Goal: Task Accomplishment & Management: Manage account settings

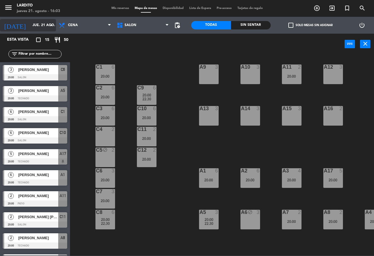
click at [34, 29] on input "jue. 21 ago." at bounding box center [53, 25] width 47 height 10
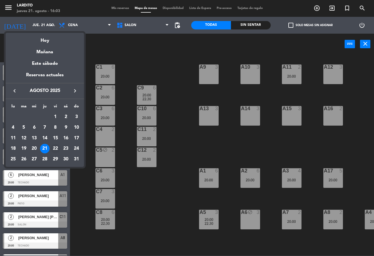
click at [54, 146] on div "22" at bounding box center [56, 149] width 10 height 10
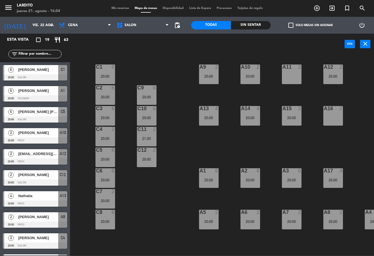
scroll to position [206, 0]
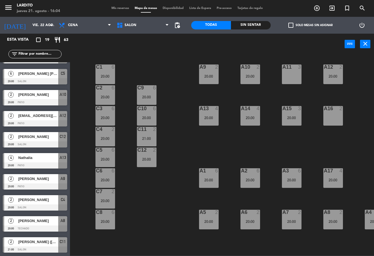
click at [39, 245] on div "[PERSON_NAME] ([PERSON_NAME])" at bounding box center [38, 241] width 41 height 9
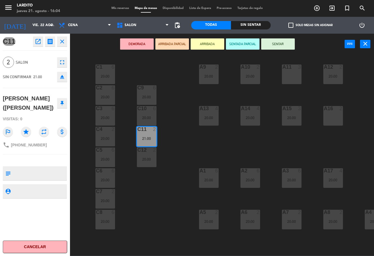
click at [76, 75] on div "C1 6 20:00 A9 2 20:00 A10 2 20:00 A11 3 A12 2 20:00 C2 6 20:00 C9 6 20:00 C13 l…" at bounding box center [224, 154] width 300 height 201
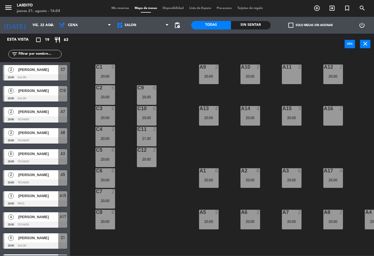
scroll to position [121, 0]
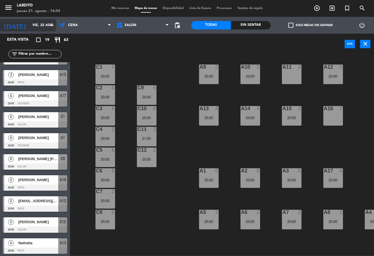
click at [30, 23] on input "vie. 22 ago." at bounding box center [53, 25] width 47 height 10
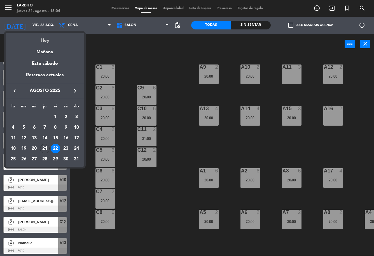
click at [42, 43] on div "Hoy" at bounding box center [45, 38] width 78 height 11
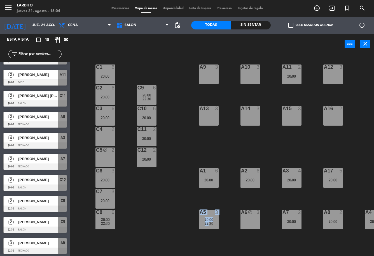
drag, startPoint x: 206, startPoint y: 252, endPoint x: 250, endPoint y: 250, distance: 43.7
click at [249, 248] on div "C1 6 20:00 A9 3 A10 3 A11 2 20:00 A12 3 C2 6 20:00 C9 6 20:00 22:30 C13 lock 3 …" at bounding box center [224, 154] width 300 height 201
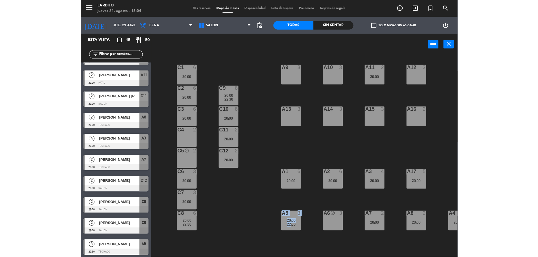
scroll to position [0, 24]
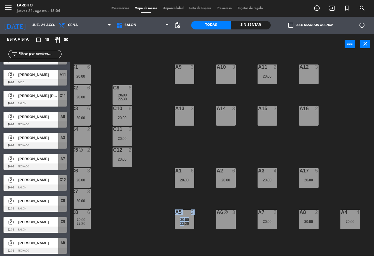
drag, startPoint x: 272, startPoint y: 252, endPoint x: 174, endPoint y: 246, distance: 98.1
click at [174, 246] on div "C1 6 20:00 A9 3 A10 3 A11 2 20:00 A12 3 C2 6 20:00 C9 6 20:00 22:30 C13 lock 3 …" at bounding box center [224, 154] width 300 height 201
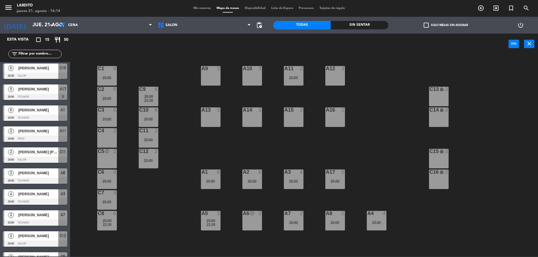
scroll to position [36, 0]
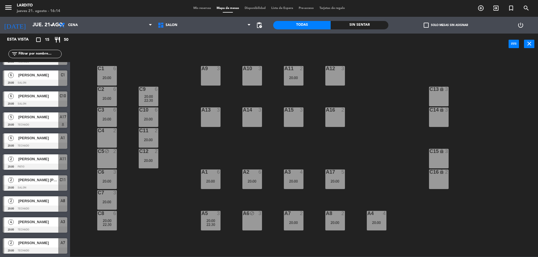
click at [34, 85] on div at bounding box center [35, 83] width 64 height 6
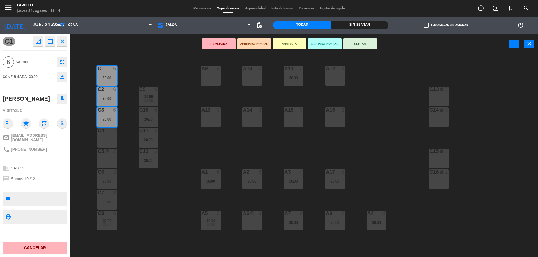
click at [85, 55] on main "C1 6 20:00 A9 3 A10 3 A11 2 20:00 A12 3 C2 6 20:00 C9 6 20:00 22:30 C13 lock 3 …" at bounding box center [304, 154] width 468 height 206
click at [86, 57] on div "C1 6 20:00 A9 3 A10 3 A11 2 20:00 A12 3 C2 6 20:00 C9 6 20:00 22:30 C13 lock 3 …" at bounding box center [306, 156] width 462 height 201
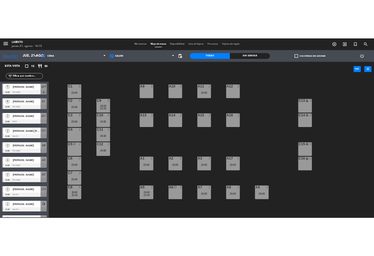
scroll to position [120, 0]
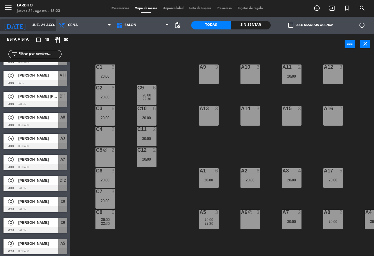
click at [41, 27] on input "jue. 21 ago." at bounding box center [53, 25] width 47 height 10
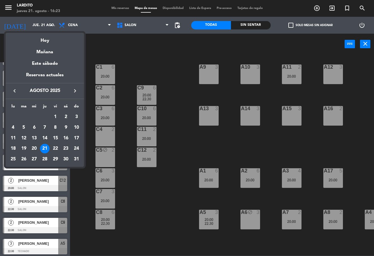
click at [121, 56] on div at bounding box center [187, 128] width 374 height 256
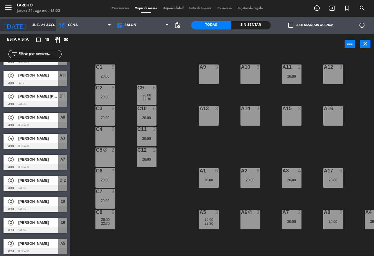
click at [46, 24] on input "jue. 21 ago." at bounding box center [53, 25] width 47 height 10
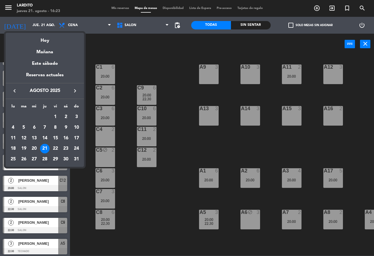
click at [45, 160] on div "28" at bounding box center [45, 159] width 10 height 10
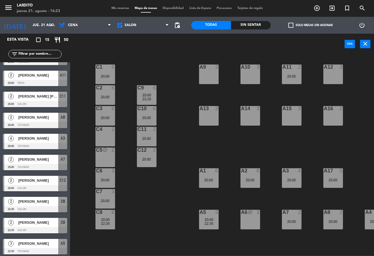
type input "jue. 28 ago."
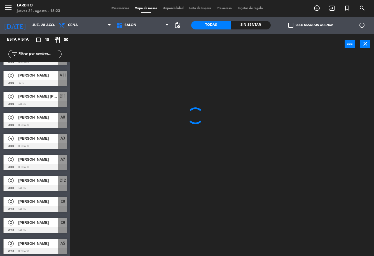
scroll to position [0, 0]
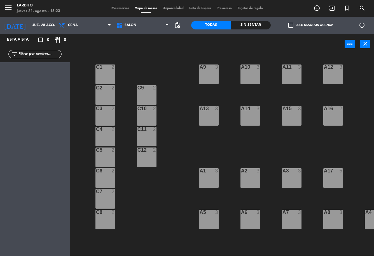
click at [110, 79] on div "C1 2" at bounding box center [105, 74] width 20 height 20
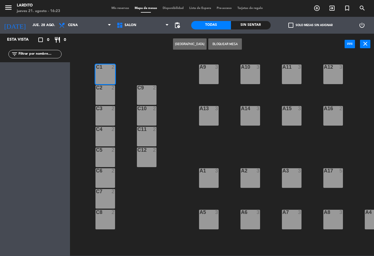
click at [112, 97] on div "C2 2" at bounding box center [105, 95] width 20 height 20
click at [107, 116] on div "C3 2" at bounding box center [105, 116] width 20 height 20
click at [109, 131] on div at bounding box center [105, 129] width 9 height 5
click at [112, 154] on div "C5 2" at bounding box center [105, 157] width 20 height 20
click at [112, 138] on div "C4 2" at bounding box center [105, 137] width 20 height 20
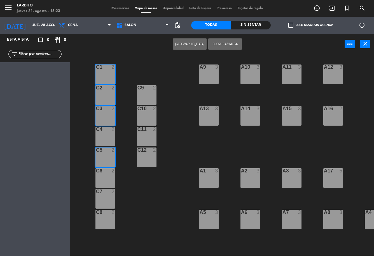
click at [110, 161] on div "C5 2" at bounding box center [105, 157] width 20 height 20
click at [107, 139] on div "C4 2" at bounding box center [105, 137] width 20 height 20
click at [195, 45] on button "[GEOGRAPHIC_DATA]" at bounding box center [190, 43] width 34 height 11
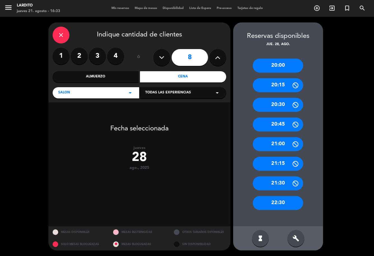
click at [281, 69] on div "20:00" at bounding box center [278, 66] width 50 height 14
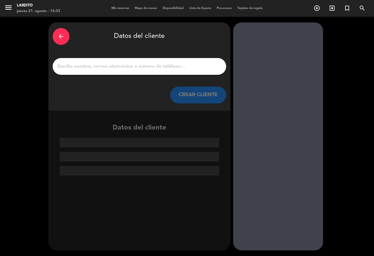
click at [136, 68] on input "1" at bounding box center [139, 66] width 165 height 8
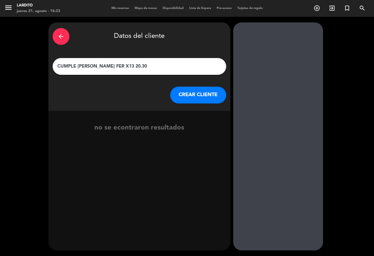
type input "CUMPLE [PERSON_NAME] FER X13 20.30"
click at [194, 90] on button "CREAR CLIENTE" at bounding box center [198, 95] width 56 height 17
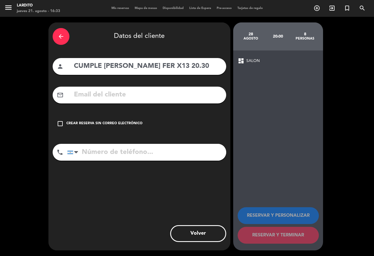
click at [118, 124] on div "Crear reserva sin correo electrónico" at bounding box center [104, 124] width 76 height 6
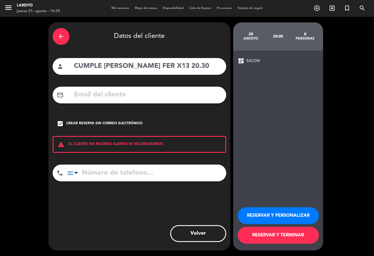
click at [265, 237] on button "RESERVAR Y TERMINAR" at bounding box center [278, 235] width 81 height 17
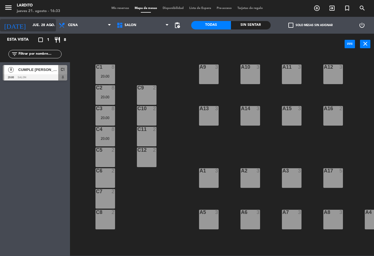
click at [34, 20] on div "[DATE] jue. 28 ago. arrow_drop_down" at bounding box center [28, 25] width 56 height 12
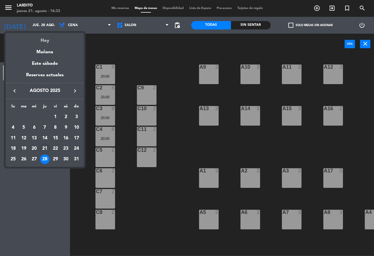
click at [40, 43] on div "Hoy" at bounding box center [45, 38] width 78 height 11
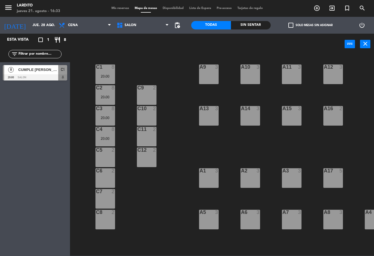
type input "jue. 21 ago."
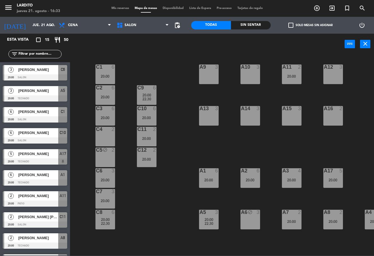
click at [124, 7] on span "Mis reservas" at bounding box center [120, 8] width 23 height 3
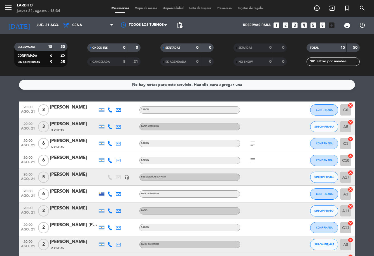
click at [253, 145] on icon "subject" at bounding box center [252, 143] width 7 height 7
click at [259, 131] on div at bounding box center [265, 126] width 50 height 17
click at [254, 159] on icon "subject" at bounding box center [252, 160] width 7 height 7
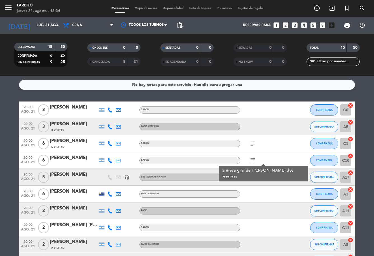
click at [268, 153] on div "subject la mesa grande [PERSON_NAME] dos reesrvas" at bounding box center [265, 160] width 50 height 17
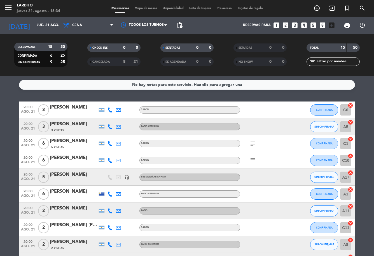
click at [148, 9] on span "Mapa de mesas" at bounding box center [146, 8] width 28 height 3
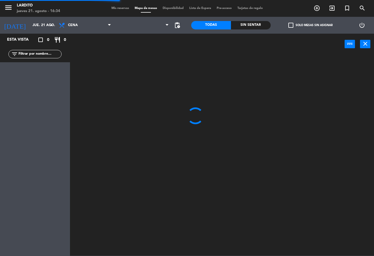
click at [106, 5] on div "menu Lardito jueves 21. agosto - 16:34 Mis reservas Mapa de mesas Disponibilida…" at bounding box center [187, 8] width 374 height 17
click at [111, 7] on span "Mis reservas" at bounding box center [120, 8] width 23 height 3
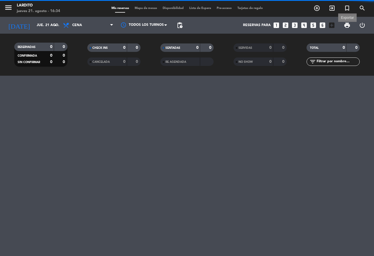
click at [348, 25] on span "print" at bounding box center [347, 25] width 7 height 7
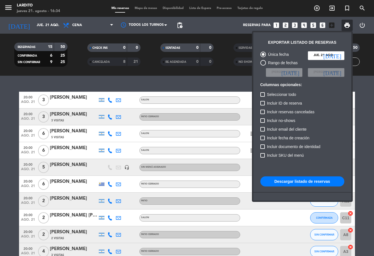
click at [297, 186] on button "Descargar listado de reservas" at bounding box center [302, 181] width 84 height 10
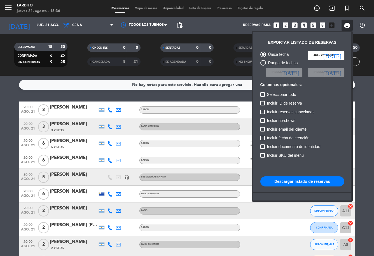
click at [48, 24] on div at bounding box center [187, 128] width 374 height 256
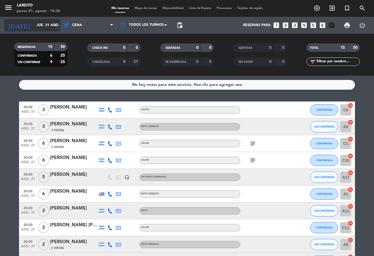
click at [45, 25] on input "jue. 21 ago." at bounding box center [57, 25] width 47 height 10
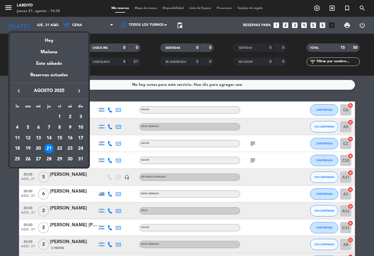
click at [59, 151] on div "22" at bounding box center [60, 149] width 10 height 10
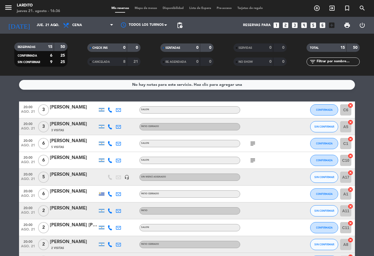
type input "vie. 22 ago."
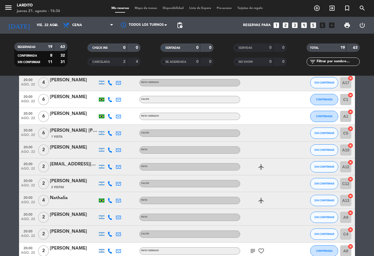
scroll to position [173, 0]
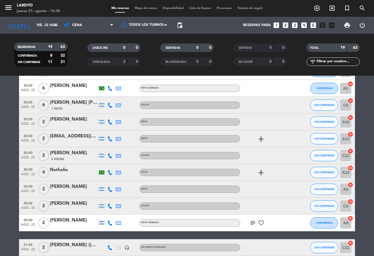
click at [252, 225] on icon "subject" at bounding box center [252, 222] width 7 height 7
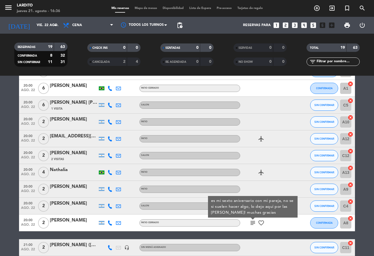
click at [252, 223] on icon "subject" at bounding box center [252, 222] width 7 height 7
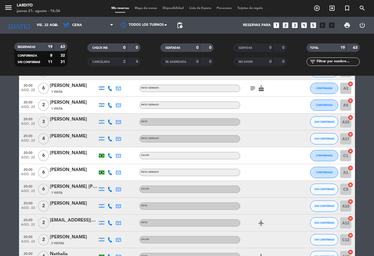
scroll to position [5, 0]
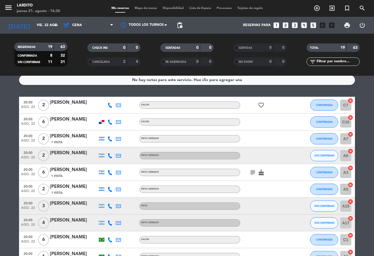
click at [253, 174] on icon "subject" at bounding box center [252, 172] width 7 height 7
click at [36, 21] on input "vie. 22 ago." at bounding box center [57, 25] width 47 height 10
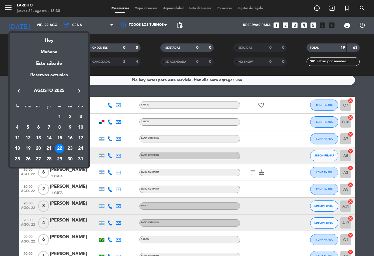
click at [143, 3] on div at bounding box center [187, 128] width 374 height 256
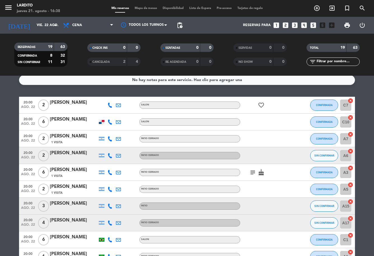
click at [146, 11] on div "menu Lardito jueves 21. agosto - 16:38 Mis reservas Mapa de mesas Disponibilida…" at bounding box center [187, 8] width 374 height 17
click at [146, 7] on span "Mapa de mesas" at bounding box center [146, 8] width 28 height 3
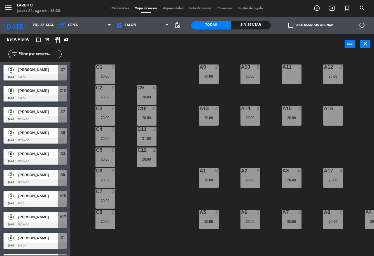
click at [110, 151] on div "6" at bounding box center [114, 149] width 9 height 5
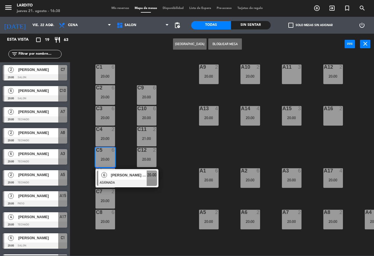
click at [126, 141] on div "C1 6 20:00 A9 2 20:00 A10 2 20:00 A11 3 A12 2 20:00 C2 6 20:00 C9 6 20:00 C13 l…" at bounding box center [224, 154] width 300 height 201
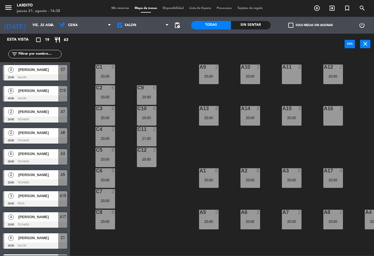
click at [109, 72] on div "C1 6 20:00" at bounding box center [105, 74] width 20 height 20
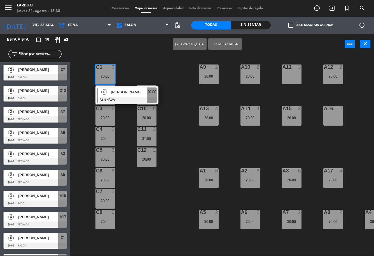
click at [125, 66] on div "C1 6 20:00 6 [PERSON_NAME] ASIGNADA 20:00 A9 2 20:00 A10 2 20:00 A11 3 A12 2 20…" at bounding box center [224, 154] width 300 height 201
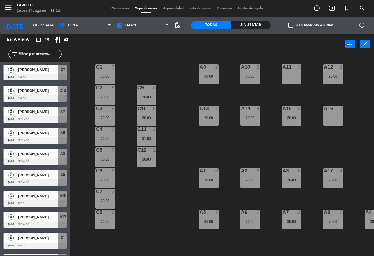
click at [142, 93] on div "C9 6 20:00" at bounding box center [147, 95] width 20 height 20
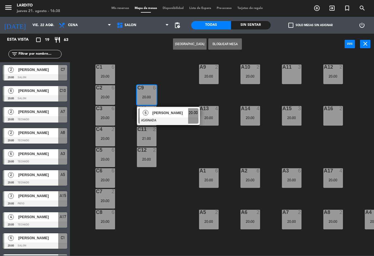
click at [169, 74] on div "C1 6 20:00 A9 2 20:00 A10 2 20:00 A11 3 A12 2 20:00 C2 6 20:00 C9 6 20:00 6 [PE…" at bounding box center [224, 154] width 300 height 201
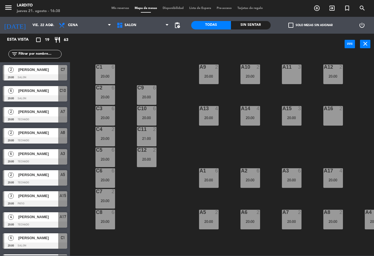
click at [99, 223] on div "20:00" at bounding box center [105, 221] width 20 height 4
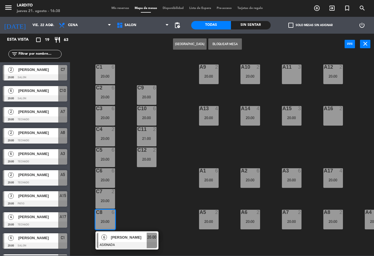
click at [165, 199] on div "C1 6 20:00 A9 2 20:00 A10 2 20:00 A11 3 A12 2 20:00 C2 6 20:00 C9 6 20:00 C13 l…" at bounding box center [224, 154] width 300 height 201
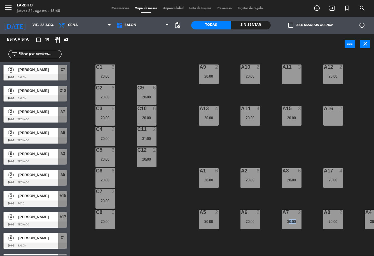
drag, startPoint x: 274, startPoint y: 251, endPoint x: 296, endPoint y: 245, distance: 23.0
click at [298, 247] on div "C1 6 20:00 A9 2 20:00 A10 2 20:00 A11 3 A12 2 20:00 C2 6 20:00 C9 6 20:00 C13 l…" at bounding box center [224, 154] width 300 height 201
click at [313, 252] on div "C1 6 20:00 A9 2 20:00 A10 2 20:00 A11 3 A12 2 20:00 C2 6 20:00 C9 6 20:00 C13 l…" at bounding box center [224, 154] width 300 height 201
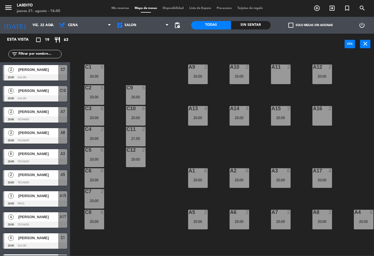
scroll to position [0, 77]
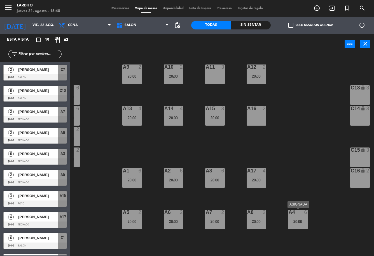
click at [298, 222] on div "20:00" at bounding box center [298, 221] width 20 height 4
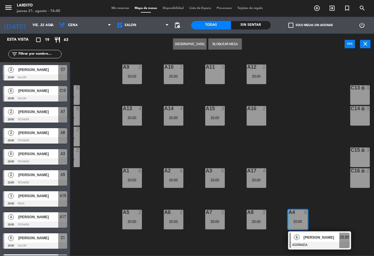
click at [308, 180] on div "C1 6 20:00 A9 2 20:00 A10 2 20:00 A11 3 A12 2 20:00 C2 6 20:00 C9 6 20:00 C13 l…" at bounding box center [224, 154] width 300 height 201
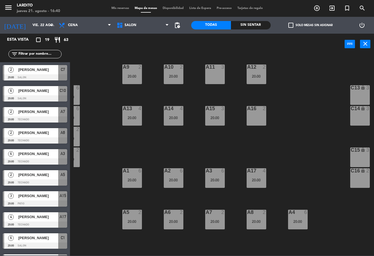
click at [215, 185] on div "A3 6 20:00" at bounding box center [215, 178] width 20 height 20
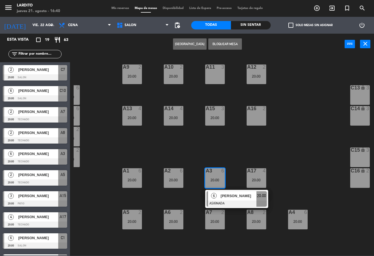
click at [235, 149] on div "C1 6 20:00 A9 2 20:00 A10 2 20:00 A11 3 A12 2 20:00 C2 6 20:00 C9 6 20:00 C13 l…" at bounding box center [224, 154] width 300 height 201
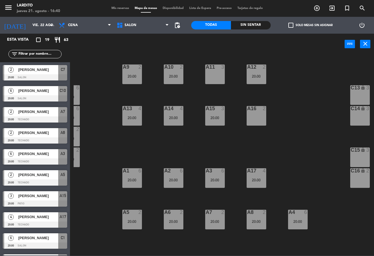
click at [185, 177] on div "C1 6 20:00 A9 2 20:00 A10 2 20:00 A11 3 A12 2 20:00 C2 6 20:00 C9 6 20:00 C13 l…" at bounding box center [224, 154] width 300 height 201
click at [181, 177] on div "A2 6 20:00" at bounding box center [174, 178] width 20 height 20
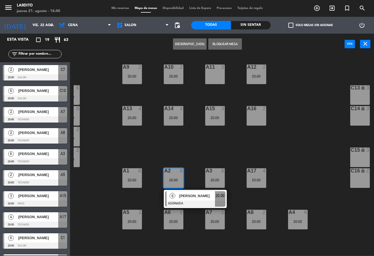
click at [192, 157] on div "C1 6 20:00 A9 2 20:00 A10 2 20:00 A11 3 A12 2 20:00 C2 6 20:00 C9 6 20:00 C13 l…" at bounding box center [224, 154] width 300 height 201
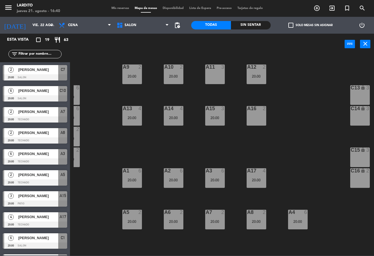
click at [123, 179] on div "20:00" at bounding box center [132, 180] width 20 height 4
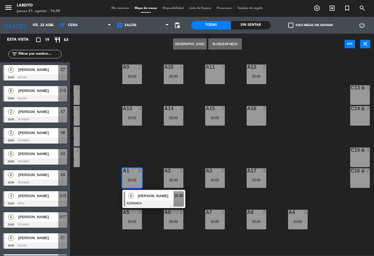
click at [149, 146] on div "C1 6 20:00 A9 2 20:00 A10 2 20:00 A11 3 A12 2 20:00 C2 6 20:00 C9 6 20:00 C13 l…" at bounding box center [224, 154] width 300 height 201
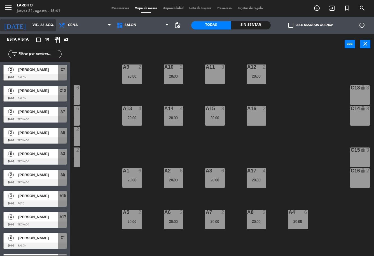
click at [34, 25] on input "vie. 22 ago." at bounding box center [53, 25] width 47 height 10
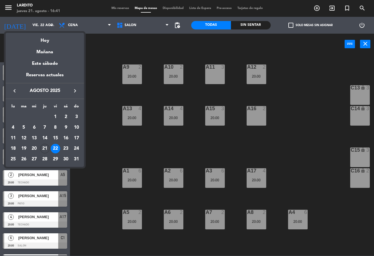
click at [42, 35] on div "Hoy" at bounding box center [45, 38] width 78 height 11
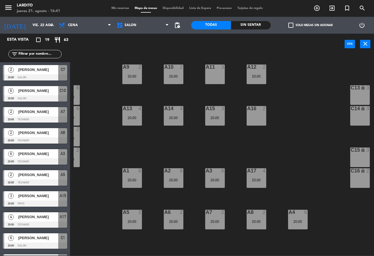
type input "jue. 21 ago."
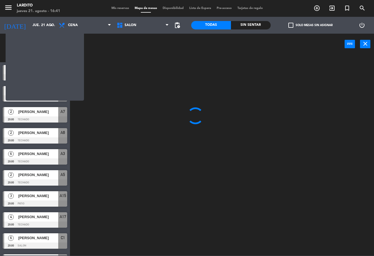
scroll to position [0, 0]
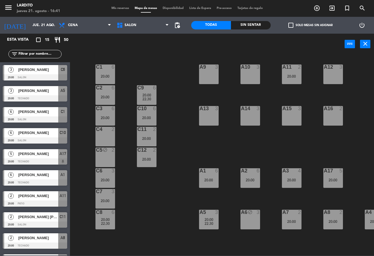
click at [118, 5] on div "menu Lardito jueves 21. agosto - 16:41 Mis reservas Mapa de mesas Disponibilida…" at bounding box center [187, 8] width 374 height 17
click at [118, 8] on span "Mis reservas" at bounding box center [120, 8] width 23 height 3
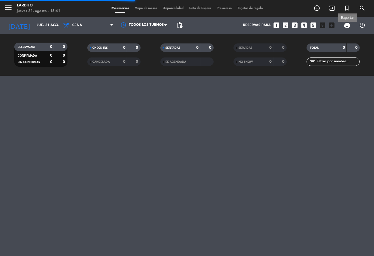
click at [350, 27] on span "print" at bounding box center [347, 25] width 7 height 7
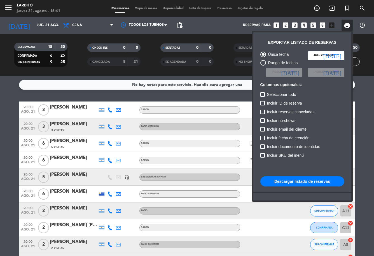
click at [302, 181] on button "Descargar listado de reservas" at bounding box center [302, 181] width 84 height 10
click at [118, 62] on div at bounding box center [187, 128] width 374 height 256
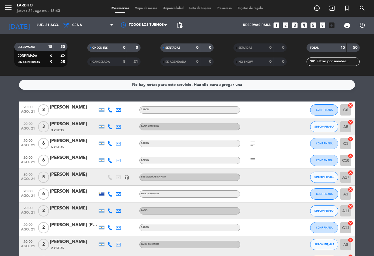
click at [117, 62] on div "8" at bounding box center [119, 62] width 11 height 6
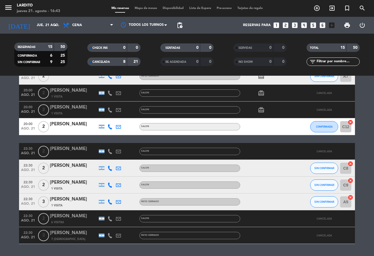
scroll to position [112, 0]
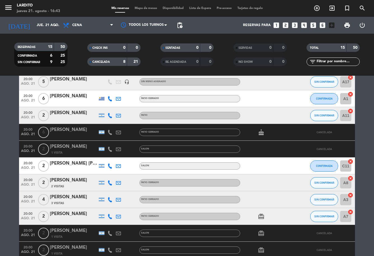
click at [114, 60] on div "CANCELADA" at bounding box center [102, 62] width 26 height 6
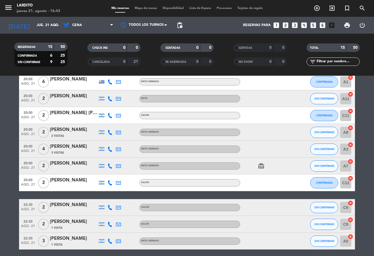
scroll to position [0, 0]
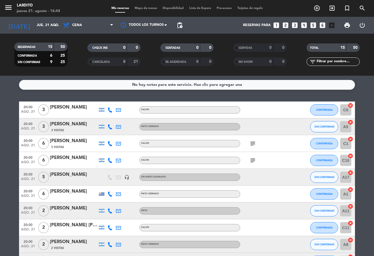
click at [80, 198] on div at bounding box center [74, 197] width 48 height 4
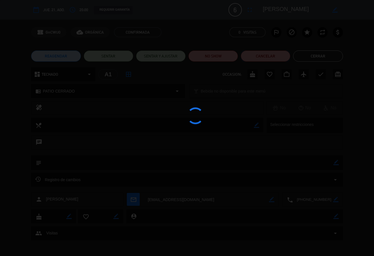
click at [264, 55] on button "Cancelar" at bounding box center [266, 55] width 50 height 11
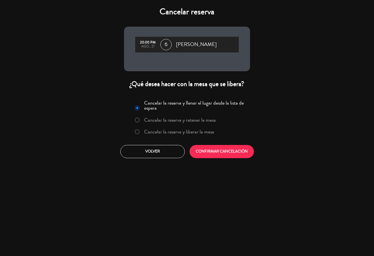
click at [223, 159] on div "Cancelar la reserva y llenar el lugar desde la lista de espera Cancelar la rese…" at bounding box center [187, 128] width 134 height 68
click at [225, 152] on button "CONFIRMAR CANCELACIÓN" at bounding box center [222, 151] width 64 height 13
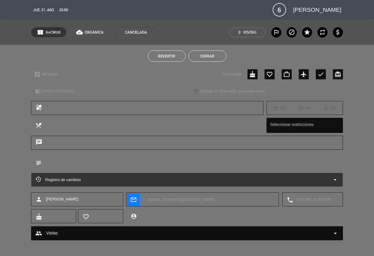
click at [211, 59] on button "Cerrar" at bounding box center [207, 55] width 38 height 11
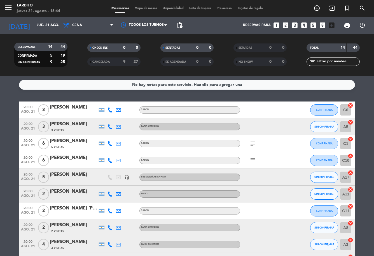
click at [250, 143] on icon "subject" at bounding box center [252, 143] width 7 height 7
click at [255, 142] on icon "subject" at bounding box center [252, 143] width 7 height 7
click at [253, 164] on div "subject" at bounding box center [265, 160] width 50 height 17
click at [253, 159] on icon "subject" at bounding box center [252, 160] width 7 height 7
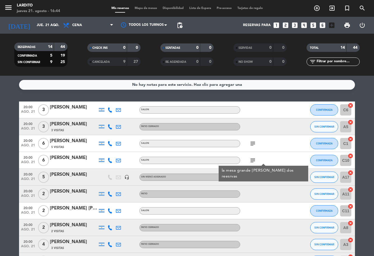
click at [254, 161] on icon "subject" at bounding box center [252, 160] width 7 height 7
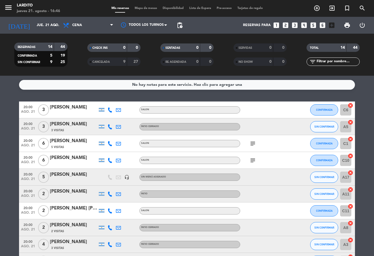
click at [83, 101] on div "20:00 ago. 21 3 [PERSON_NAME] SALON CONFIRMADA C6 cancel" at bounding box center [187, 109] width 336 height 17
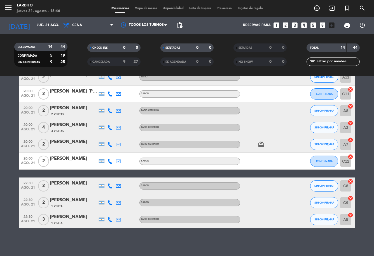
scroll to position [5, 0]
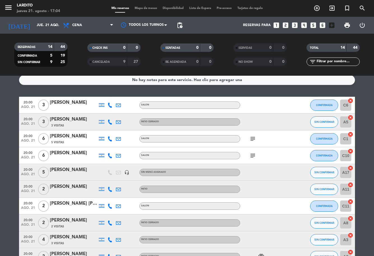
click at [34, 17] on div "[DATE] jue. 21 ago. arrow_drop_down" at bounding box center [32, 25] width 56 height 17
click at [35, 31] on div "[DATE] jue. 21 ago. arrow_drop_down" at bounding box center [32, 25] width 56 height 17
click at [36, 26] on input "jue. 21 ago." at bounding box center [57, 25] width 47 height 10
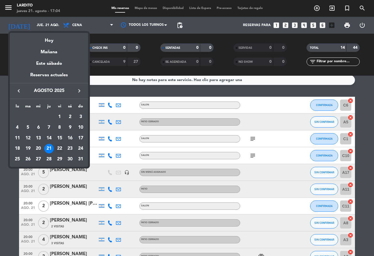
click at [60, 151] on div "22" at bounding box center [60, 149] width 10 height 10
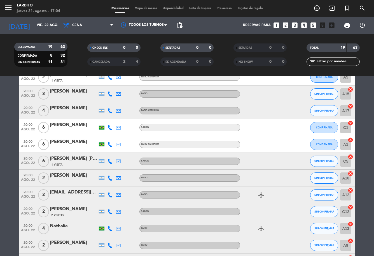
scroll to position [61, 0]
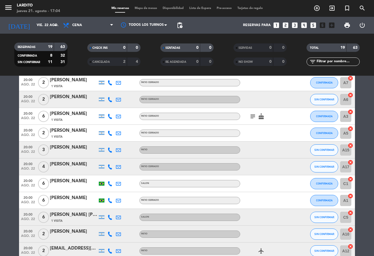
click at [254, 115] on icon "subject" at bounding box center [252, 116] width 7 height 7
click at [253, 116] on icon "subject" at bounding box center [252, 116] width 7 height 7
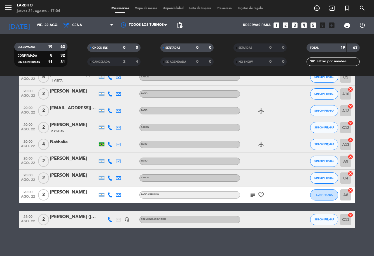
click at [253, 194] on icon "subject" at bounding box center [252, 194] width 7 height 7
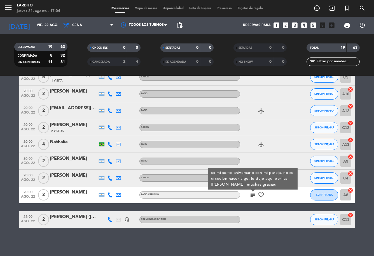
click at [253, 194] on icon "subject" at bounding box center [252, 194] width 7 height 7
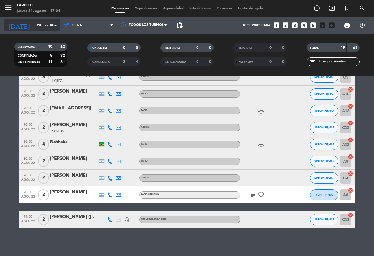
click at [52, 24] on icon "arrow_drop_down" at bounding box center [55, 25] width 7 height 7
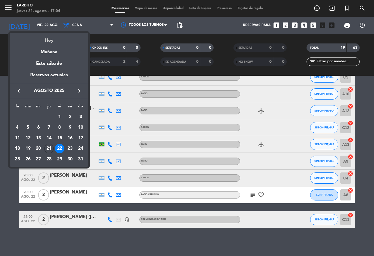
click at [45, 37] on div "Hoy" at bounding box center [49, 38] width 78 height 11
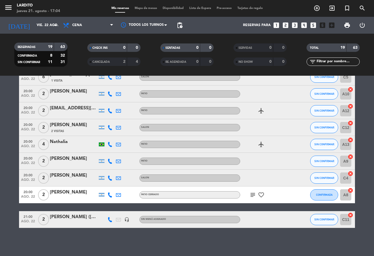
type input "jue. 21 ago."
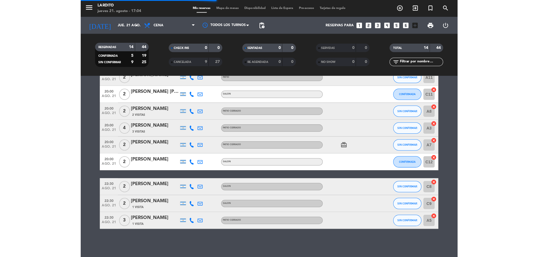
scroll to position [117, 0]
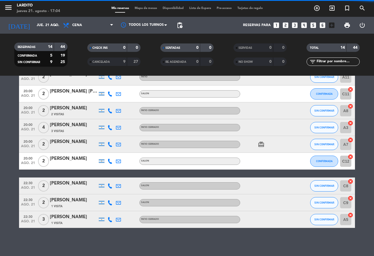
click at [145, 7] on span "Mapa de mesas" at bounding box center [146, 8] width 28 height 3
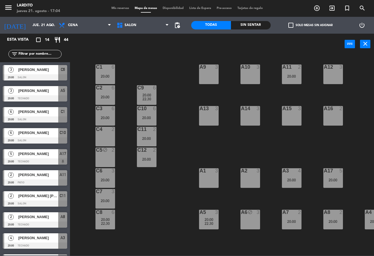
click at [105, 157] on div "C5 block 2" at bounding box center [105, 157] width 20 height 20
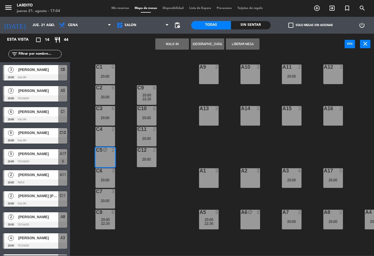
click at [241, 49] on button "Liberar Mesa" at bounding box center [243, 43] width 34 height 11
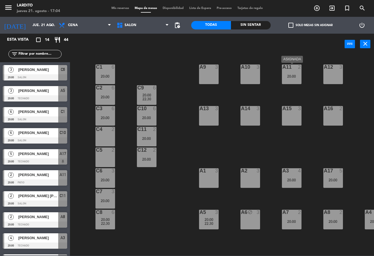
click at [282, 70] on div "A11 2" at bounding box center [292, 67] width 20 height 6
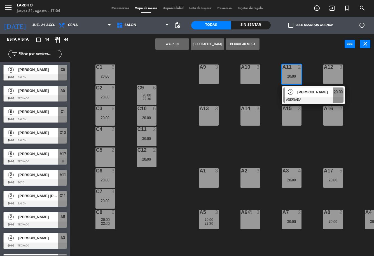
click at [312, 53] on div "WALK IN [GEOGRAPHIC_DATA] Bloquear Mesa power_input close" at bounding box center [207, 44] width 275 height 21
click at [283, 141] on div "C1 6 20:00 A9 3 A10 3 A11 2 20:00 2 [PERSON_NAME] ASIGNADA 20:00 A12 3 C2 6 20:…" at bounding box center [224, 154] width 300 height 201
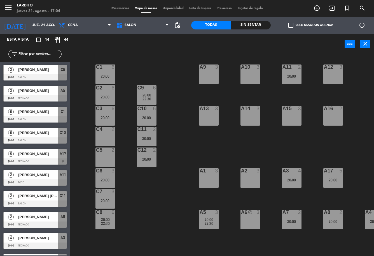
click at [249, 218] on div "A6 block 3" at bounding box center [251, 219] width 20 height 20
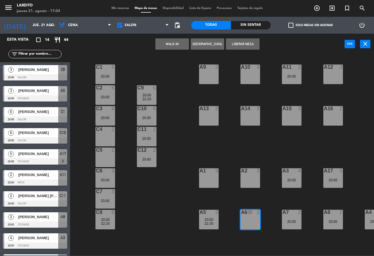
click at [243, 39] on button "Liberar Mesa" at bounding box center [243, 43] width 34 height 11
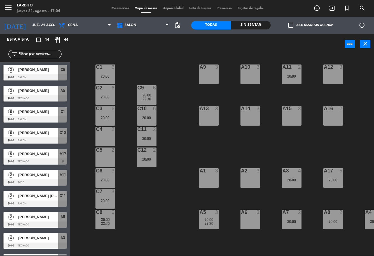
click at [263, 150] on div "C1 6 20:00 A9 3 A10 3 A11 2 20:00 A12 3 C2 6 20:00 C9 6 20:00 22:30 C13 lock 3 …" at bounding box center [224, 154] width 300 height 201
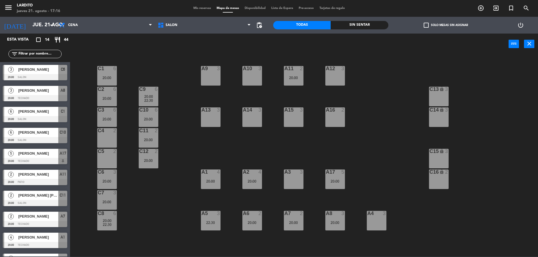
scroll to position [99, 0]
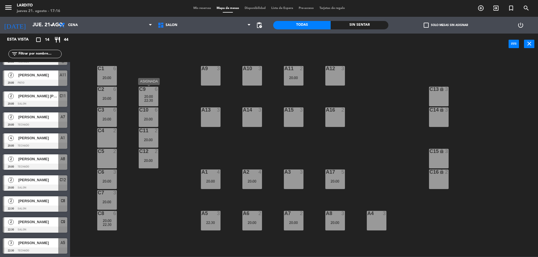
click at [147, 99] on span "22:30" at bounding box center [148, 100] width 9 height 4
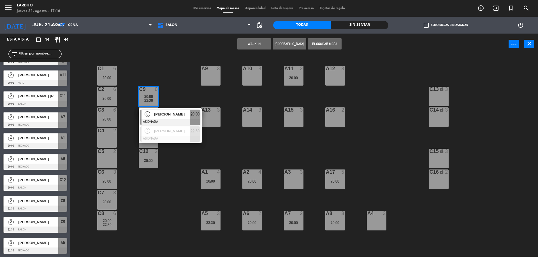
click at [173, 65] on div "C1 6 20:00 A9 3 A10 3 A11 2 20:00 A12 3 C2 6 20:00 C9 6 20:00 22:30 6 [PERSON_N…" at bounding box center [306, 156] width 462 height 201
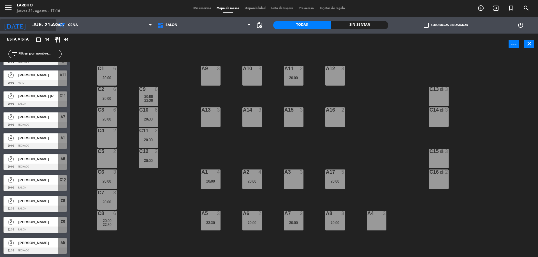
click at [30, 25] on input "jue. 21 ago." at bounding box center [62, 25] width 65 height 11
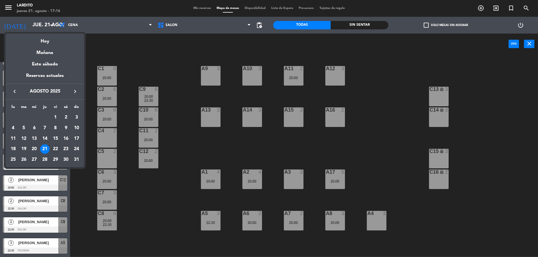
click at [54, 151] on div "22" at bounding box center [56, 149] width 10 height 10
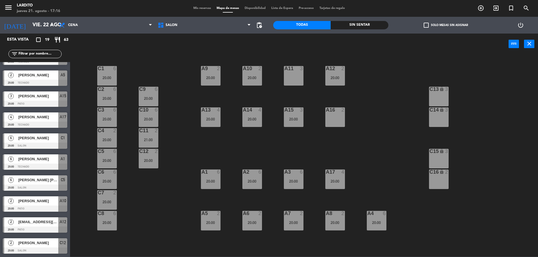
scroll to position [15, 0]
click at [46, 143] on div at bounding box center [35, 146] width 64 height 6
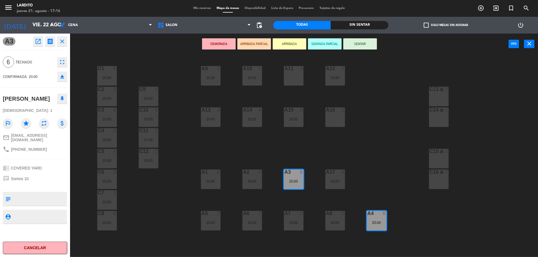
click at [47, 249] on button "Cancelar" at bounding box center [35, 248] width 64 height 13
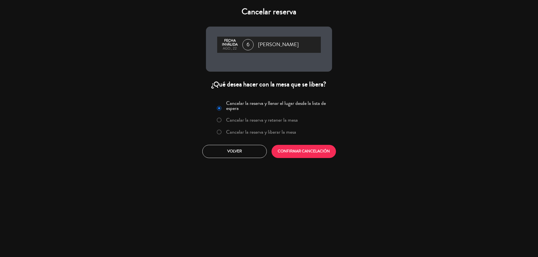
click at [305, 145] on div "Cancelar la reserva y llenar el lugar desde la lista de espera Cancelar la rese…" at bounding box center [269, 129] width 134 height 68
click at [305, 147] on button "CONFIRMAR CANCELACIÓN" at bounding box center [303, 151] width 64 height 13
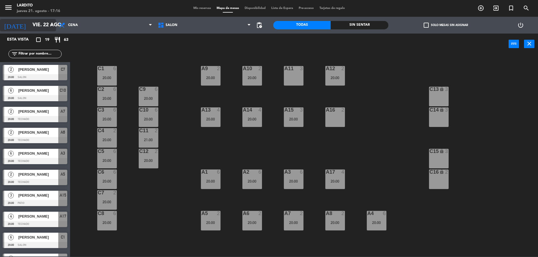
click at [40, 29] on input "vie. 22 ago." at bounding box center [62, 25] width 65 height 11
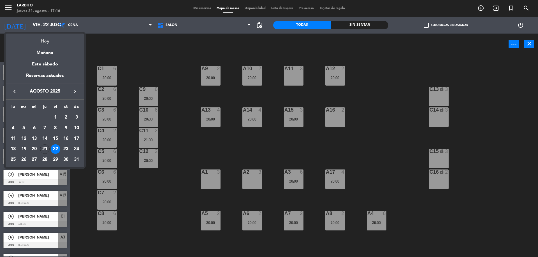
click at [47, 42] on div "Hoy" at bounding box center [45, 39] width 78 height 11
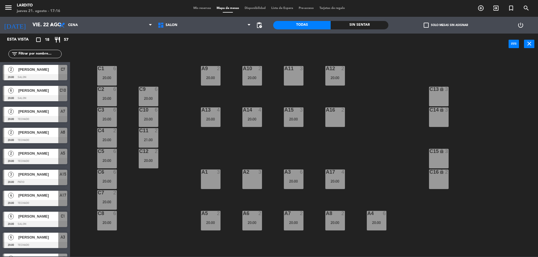
type input "jue. 21 ago."
click at [41, 218] on span "[PERSON_NAME]" at bounding box center [38, 217] width 40 height 6
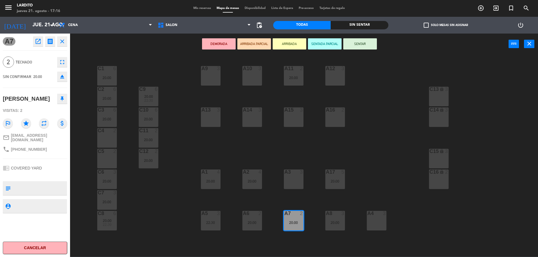
click at [109, 137] on div "C4 2" at bounding box center [107, 138] width 20 height 20
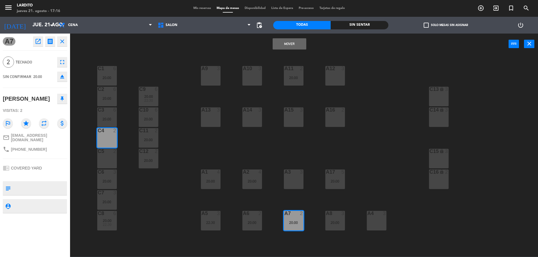
click at [294, 46] on button "Mover" at bounding box center [289, 43] width 34 height 11
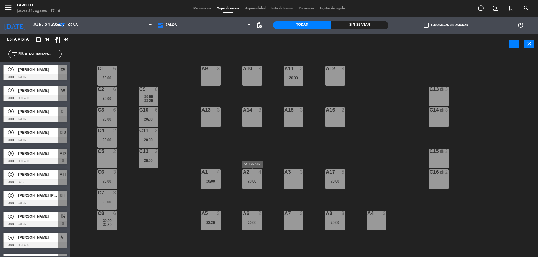
click at [248, 181] on div "20:00" at bounding box center [252, 181] width 20 height 4
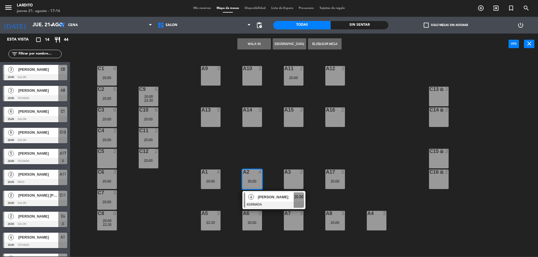
click at [287, 140] on div "C1 6 20:00 A9 3 A10 3 A11 2 20:00 A12 3 C2 6 20:00 C9 6 20:00 22:30 C13 lock 3 …" at bounding box center [306, 156] width 462 height 201
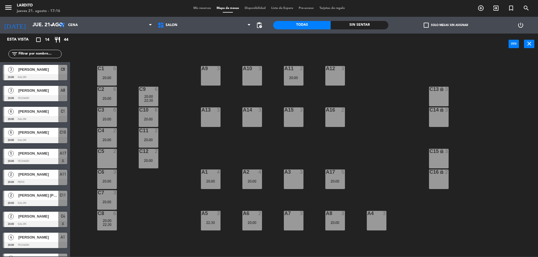
click at [339, 181] on div "20:00" at bounding box center [335, 181] width 20 height 4
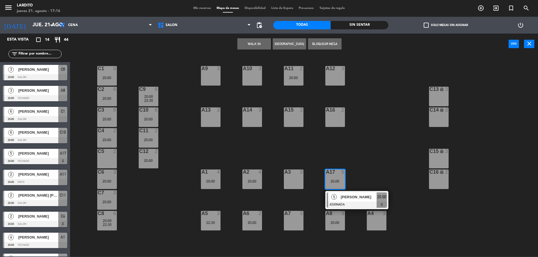
click at [365, 164] on div "C1 6 20:00 A9 3 A10 3 A11 2 20:00 A12 3 C2 6 20:00 C9 6 20:00 22:30 C13 lock 3 …" at bounding box center [306, 156] width 462 height 201
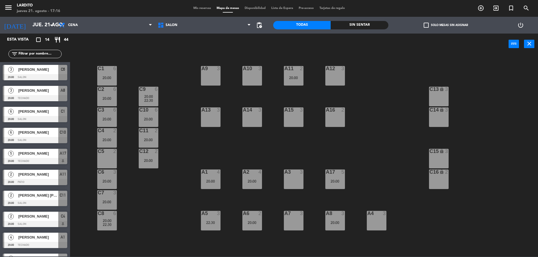
click at [341, 223] on div "20:00" at bounding box center [335, 223] width 20 height 4
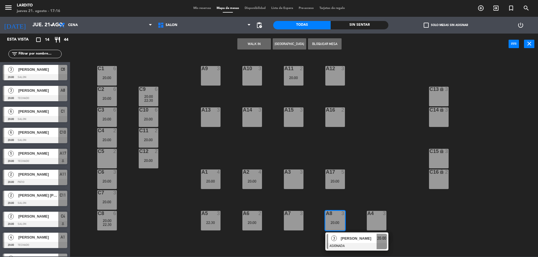
click at [365, 188] on div "C1 6 20:00 A9 3 A10 3 A11 2 20:00 A12 3 C2 6 20:00 C9 6 20:00 22:30 C13 lock 3 …" at bounding box center [306, 156] width 462 height 201
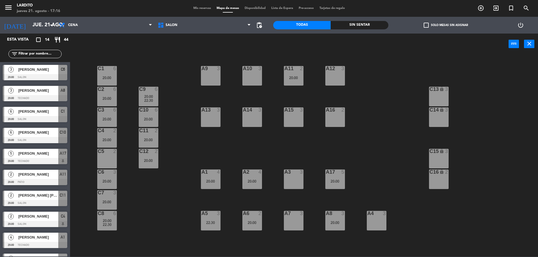
click at [210, 219] on div "A5 3 22:30" at bounding box center [211, 221] width 20 height 20
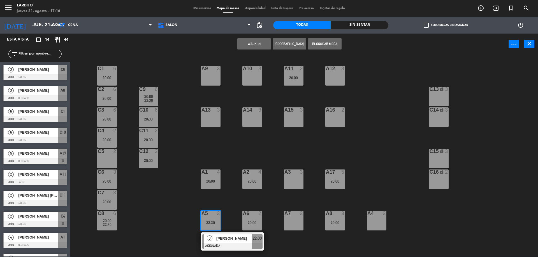
click at [225, 202] on div "C1 6 20:00 A9 3 A10 3 A11 2 20:00 A12 3 C2 6 20:00 C9 6 20:00 22:30 C13 lock 3 …" at bounding box center [306, 156] width 462 height 201
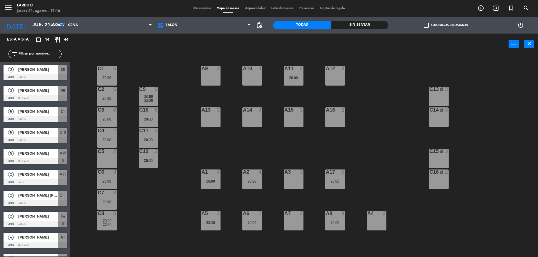
click at [253, 224] on div "20:00" at bounding box center [252, 223] width 20 height 4
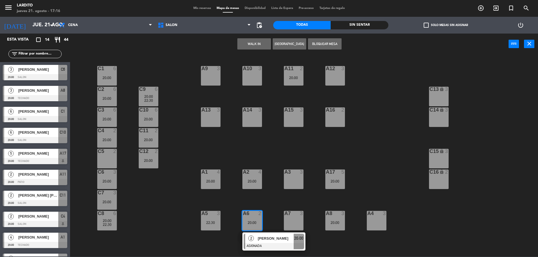
click at [266, 202] on div "C1 6 20:00 A9 3 A10 3 A11 2 20:00 A12 3 C2 6 20:00 C9 6 20:00 22:30 C13 lock 3 …" at bounding box center [306, 156] width 462 height 201
